Goal: Task Accomplishment & Management: Manage account settings

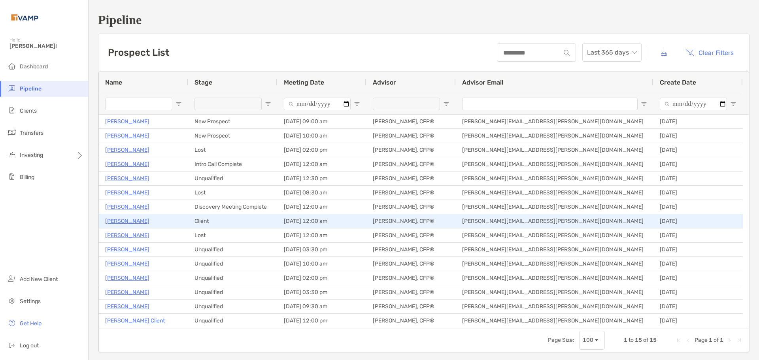
click at [134, 219] on p "[PERSON_NAME]" at bounding box center [127, 221] width 44 height 10
click at [146, 219] on p "[PERSON_NAME]" at bounding box center [127, 221] width 44 height 10
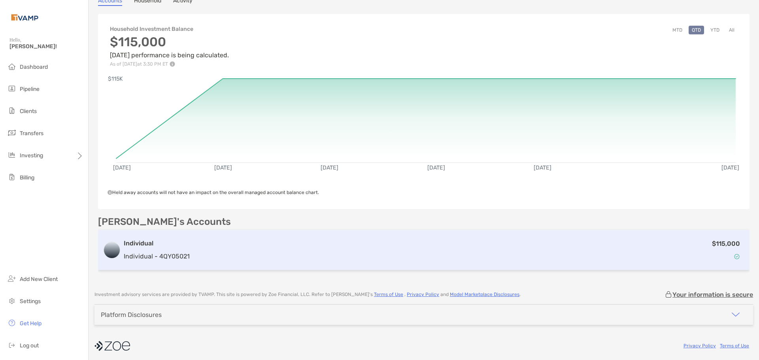
scroll to position [61, 0]
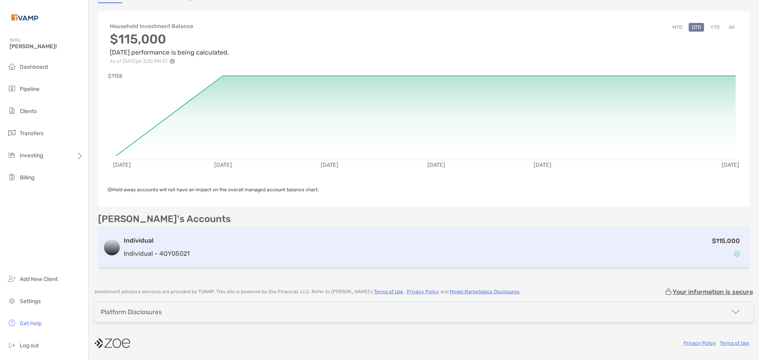
drag, startPoint x: 204, startPoint y: 257, endPoint x: 227, endPoint y: 251, distance: 23.2
click at [204, 256] on div "$115,000" at bounding box center [469, 247] width 552 height 23
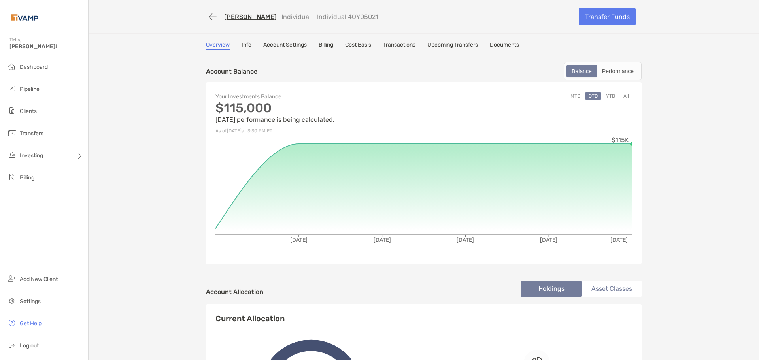
click at [243, 46] on link "Info" at bounding box center [246, 45] width 10 height 9
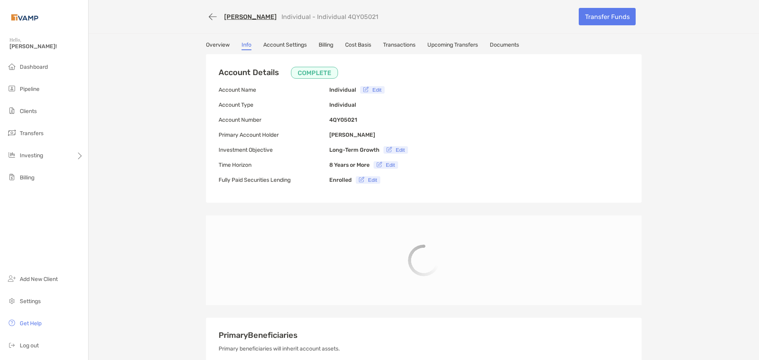
type input "**********"
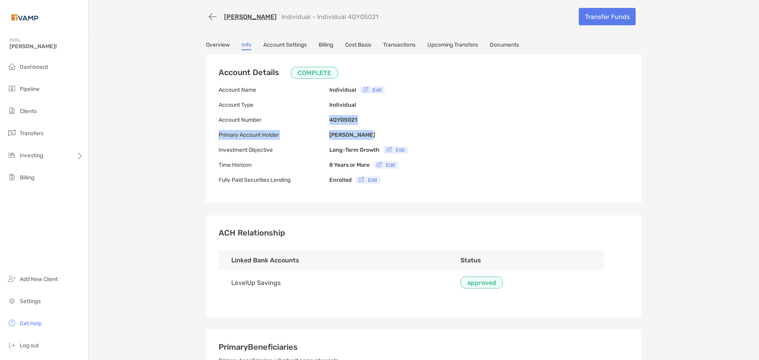
drag, startPoint x: 362, startPoint y: 123, endPoint x: 325, endPoint y: 114, distance: 38.0
click at [324, 114] on div "Account Details COMPLETE Account Name Individual Edit Account Type Individual A…" at bounding box center [424, 128] width 436 height 149
click at [400, 116] on div "Account Details COMPLETE Account Name Individual Edit Account Type Individual A…" at bounding box center [424, 128] width 436 height 149
drag, startPoint x: 355, startPoint y: 117, endPoint x: 326, endPoint y: 118, distance: 28.9
click at [325, 118] on div "Account Details COMPLETE Account Name Individual Edit Account Type Individual A…" at bounding box center [424, 128] width 436 height 149
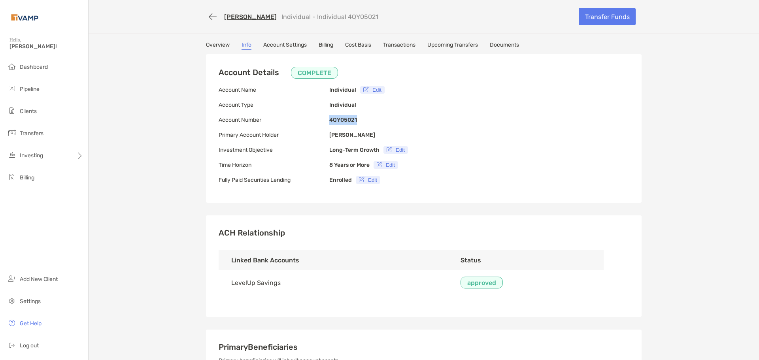
copy div "4QY05021"
click at [321, 46] on link "Billing" at bounding box center [326, 45] width 15 height 9
click at [328, 46] on link "Billing" at bounding box center [326, 45] width 15 height 9
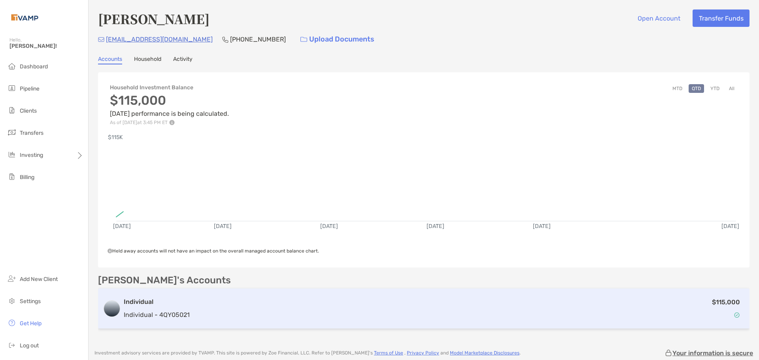
click at [165, 298] on h3 "Individual" at bounding box center [157, 301] width 66 height 9
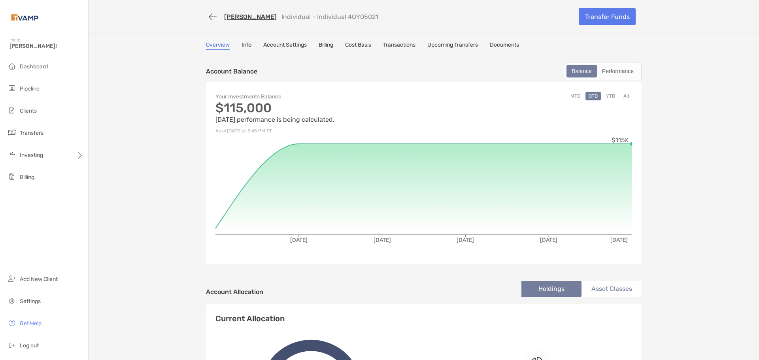
click at [247, 46] on link "Info" at bounding box center [246, 45] width 10 height 9
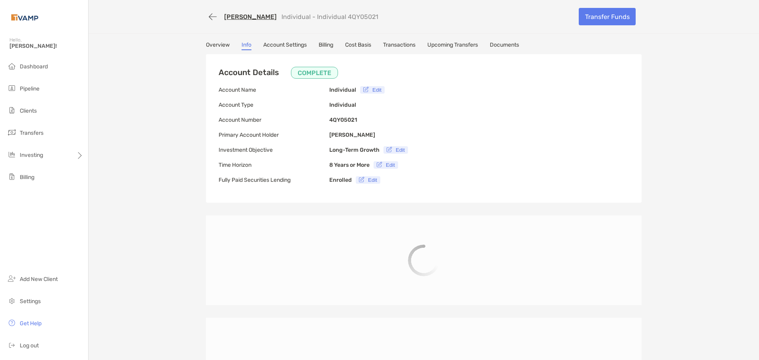
type input "**********"
